Goal: Submit feedback/report problem

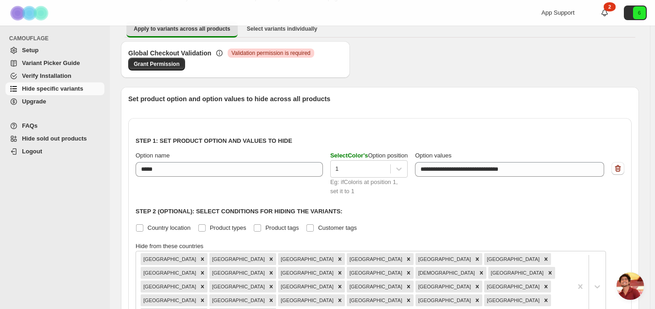
scroll to position [60, 0]
